Goal: Find contact information: Obtain details needed to contact an individual or organization

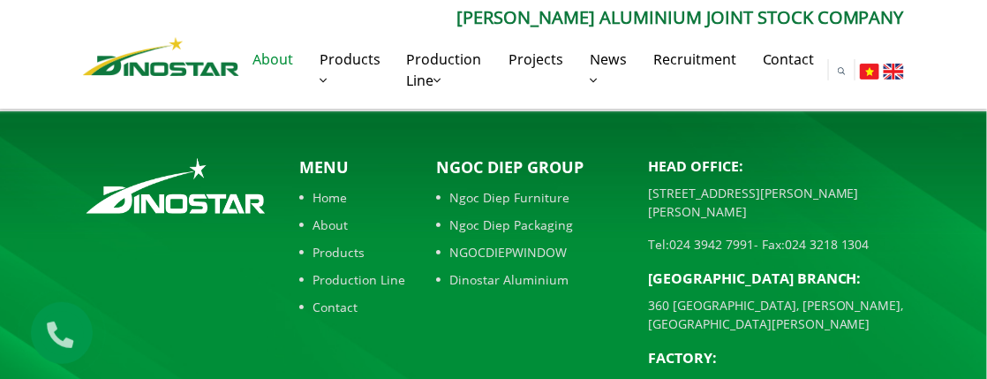
scroll to position [1909, 0]
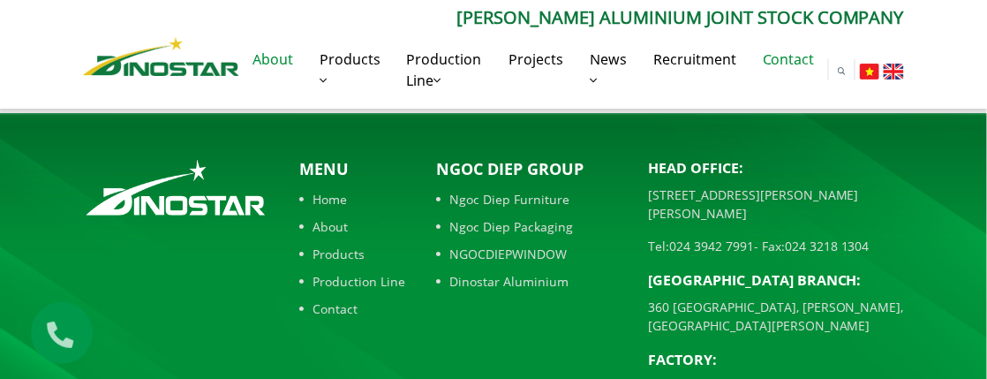
click at [805, 61] on link "Contact" at bounding box center [789, 59] width 79 height 57
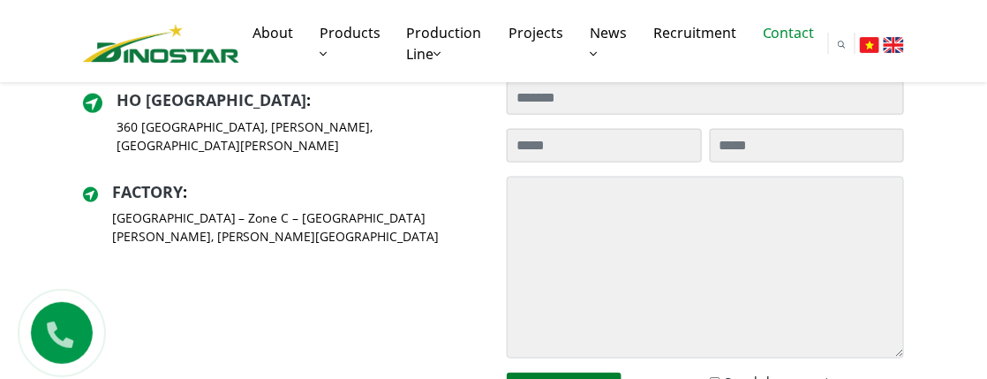
scroll to position [353, 0]
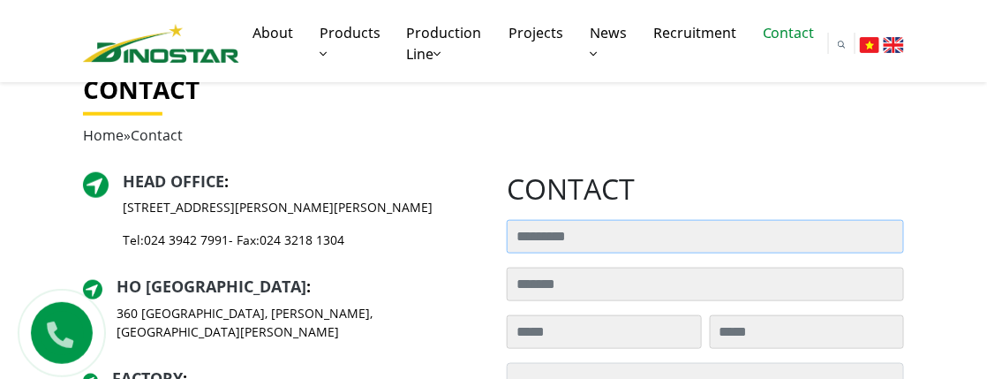
click at [624, 227] on input "Search for:" at bounding box center [705, 237] width 397 height 34
drag, startPoint x: 632, startPoint y: 224, endPoint x: 841, endPoint y: 157, distance: 219.7
click at [841, 158] on div "Contact Home » Contact" at bounding box center [494, 123] width 848 height 97
click at [617, 222] on input "Search for:" at bounding box center [705, 237] width 397 height 34
drag, startPoint x: 622, startPoint y: 225, endPoint x: 779, endPoint y: 147, distance: 174.9
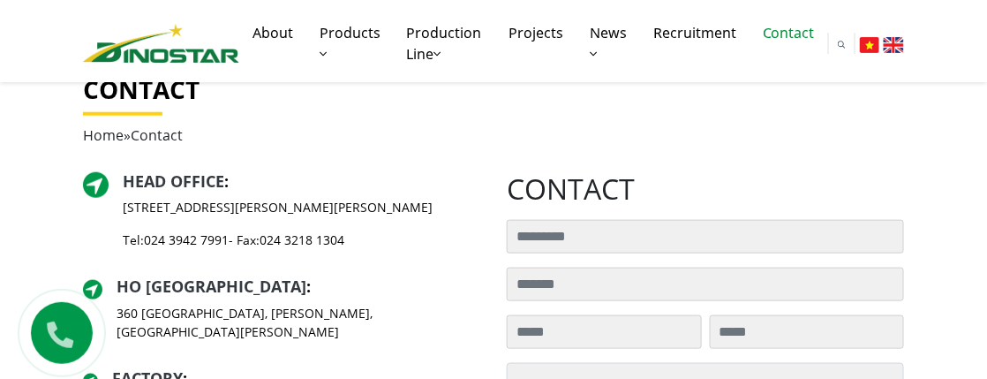
click at [779, 147] on div "Contact Home » Contact" at bounding box center [494, 123] width 848 height 97
click at [616, 230] on input "Search for:" at bounding box center [705, 237] width 397 height 34
type input "*"
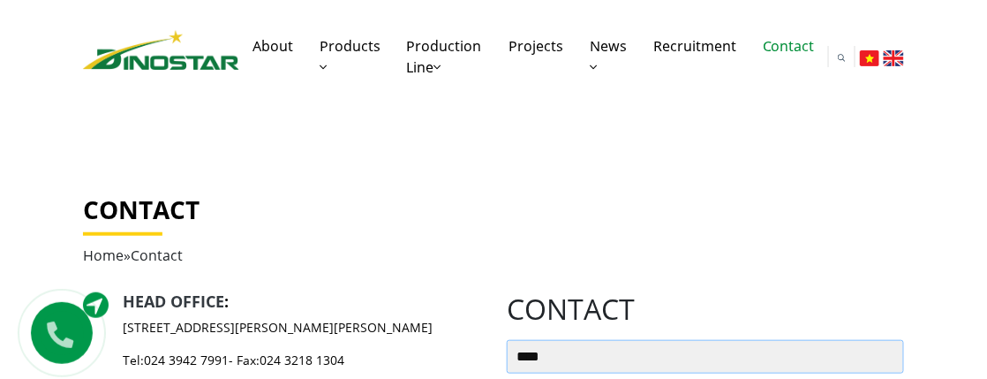
scroll to position [0, 0]
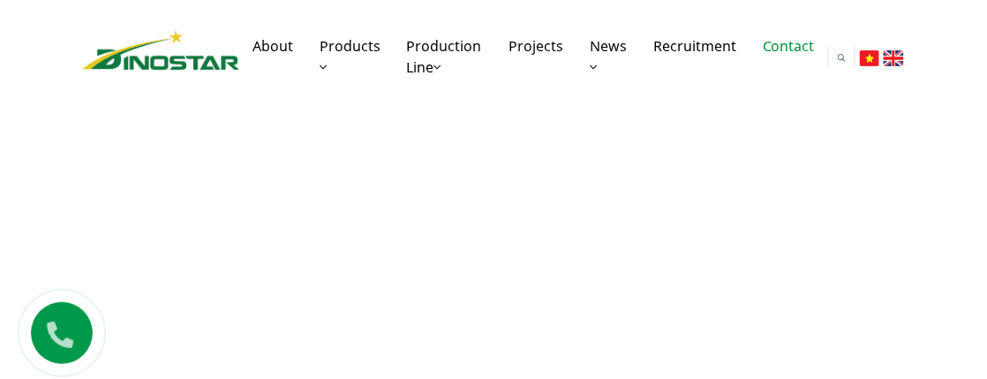
type input "****"
